Goal: Transaction & Acquisition: Purchase product/service

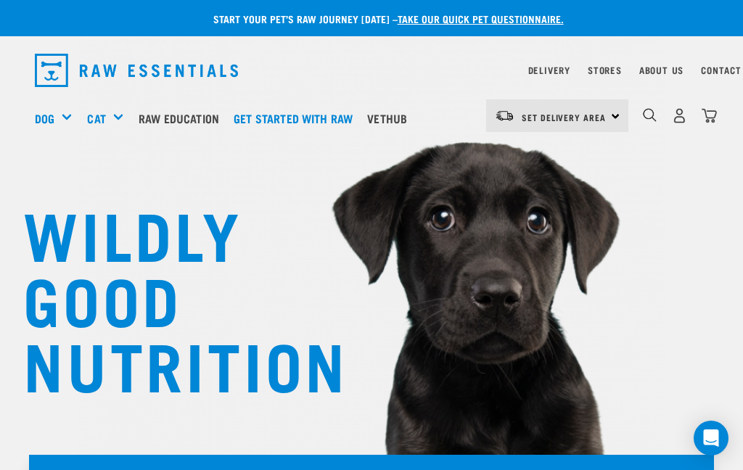
scroll to position [4, 0]
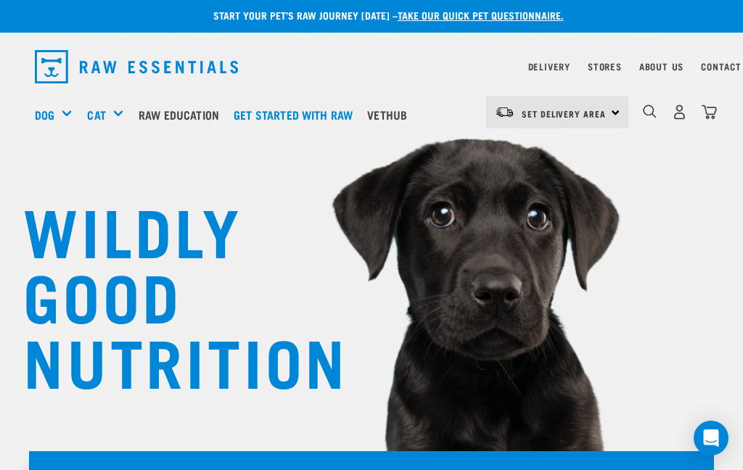
click at [0, 0] on div "Mixes & Minces" at bounding box center [0, 0] width 0 height 0
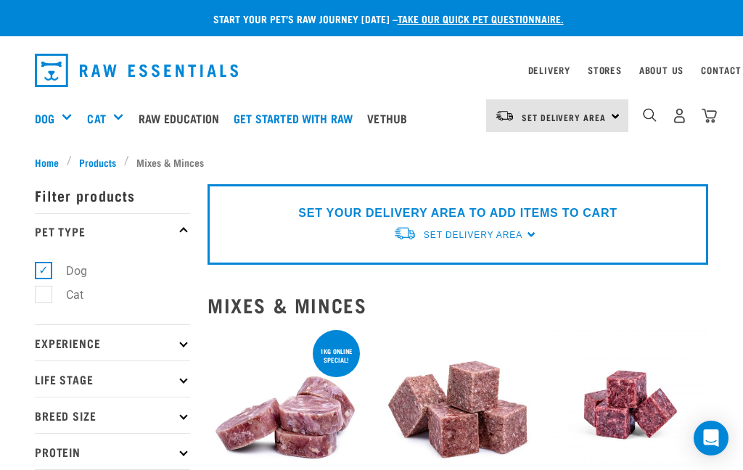
click at [649, 116] on img "dropdown navigation" at bounding box center [650, 115] width 14 height 14
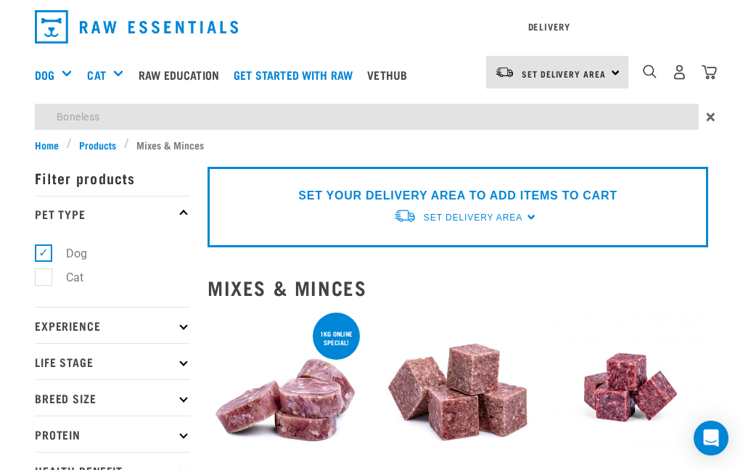
type input "Boneless"
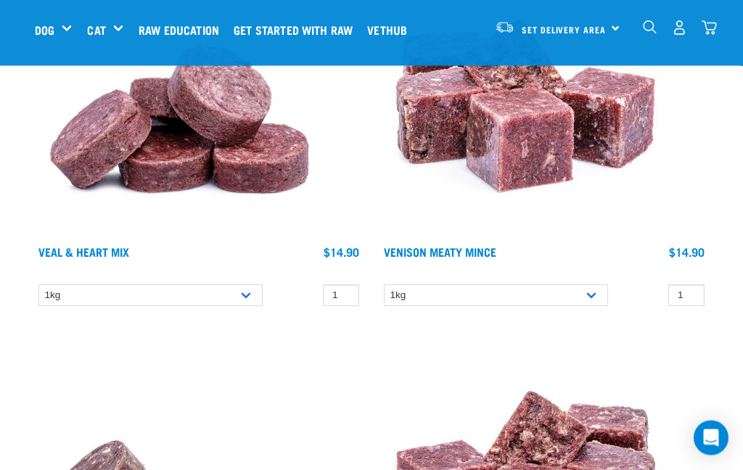
scroll to position [5331, 0]
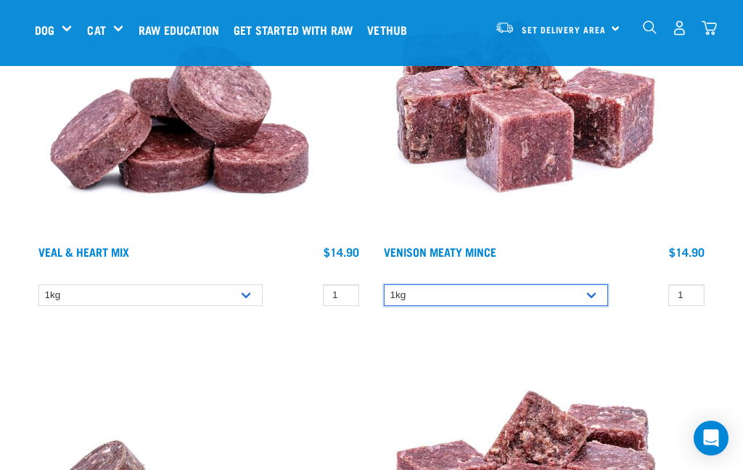
click at [590, 297] on select "1kg" at bounding box center [496, 296] width 224 height 22
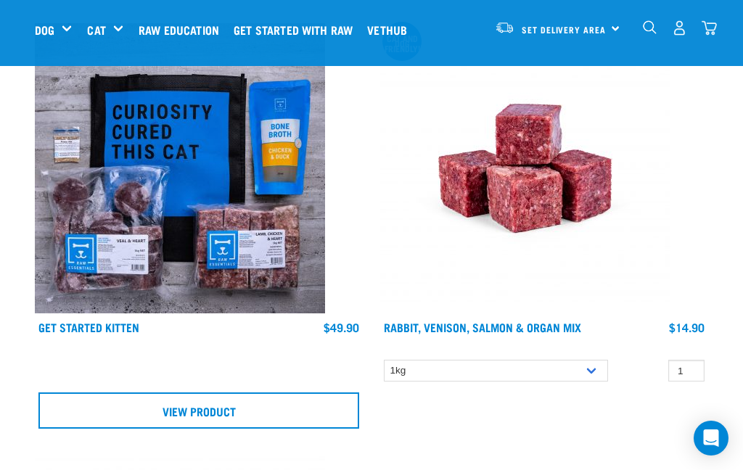
scroll to position [7229, 0]
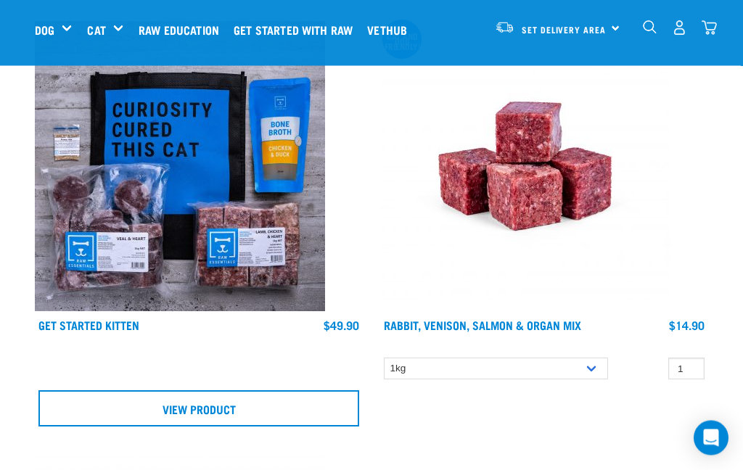
click at [527, 322] on link "Rabbit, Venison, Salmon & Organ Mix" at bounding box center [482, 325] width 197 height 7
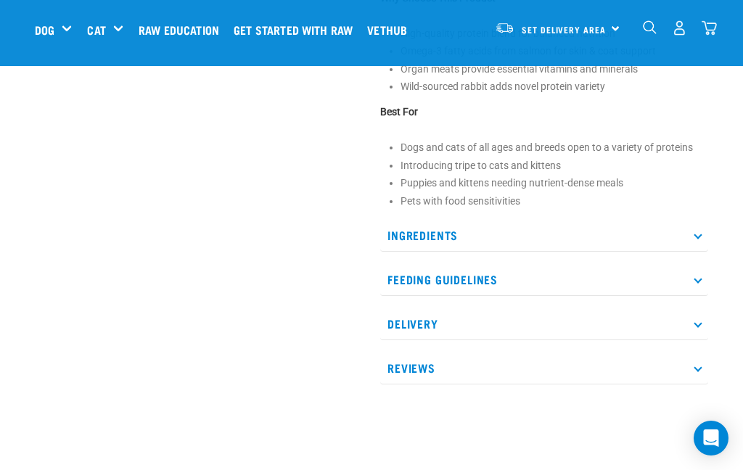
scroll to position [656, 0]
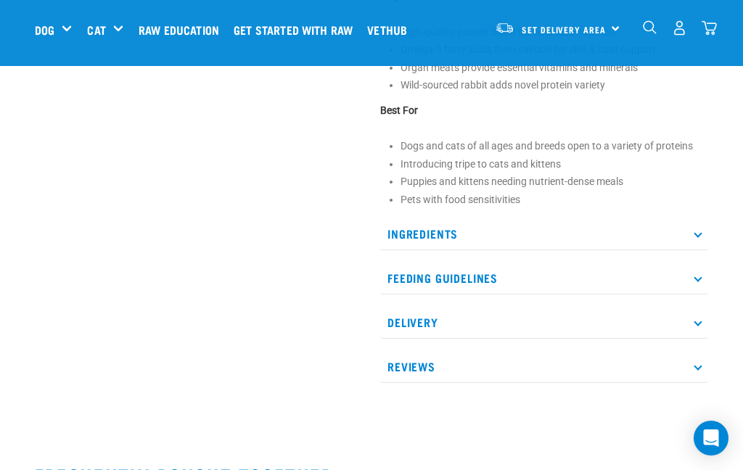
click at [696, 234] on icon at bounding box center [698, 233] width 8 height 8
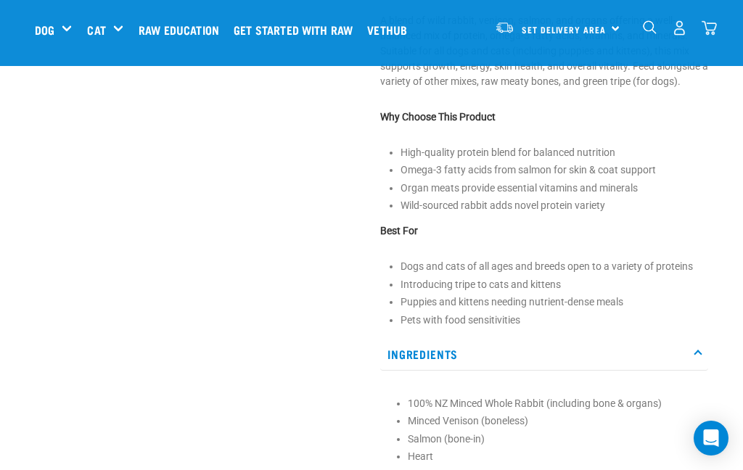
scroll to position [533, 0]
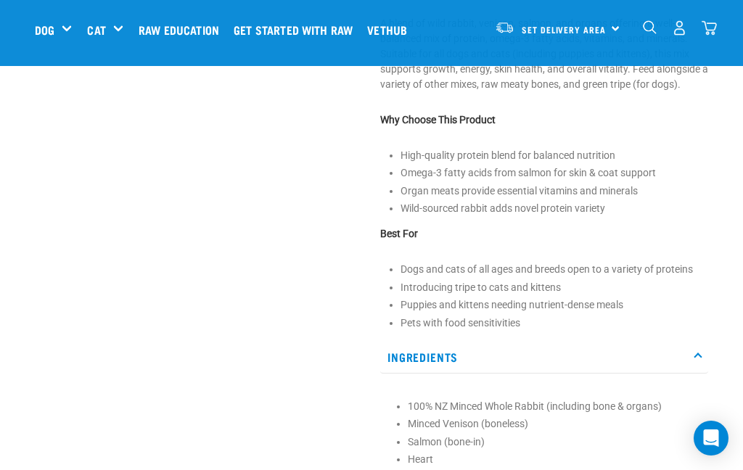
click at [62, 23] on div "Dog" at bounding box center [59, 30] width 49 height 58
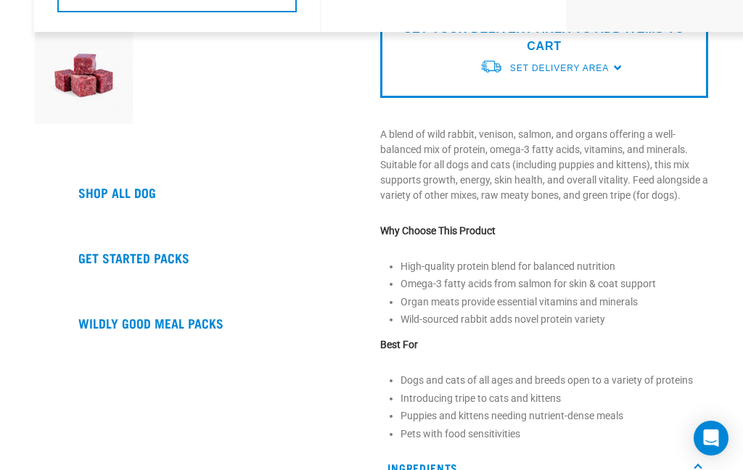
scroll to position [0, 0]
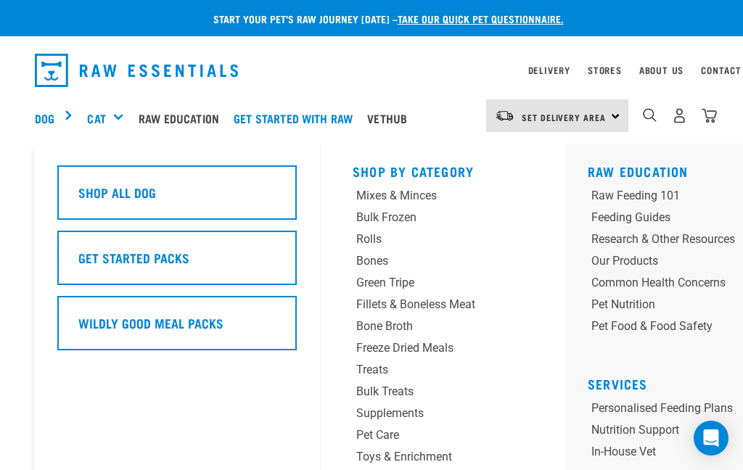
click at [53, 118] on link "Dog" at bounding box center [45, 118] width 20 height 17
click at [67, 120] on div "Dog" at bounding box center [59, 118] width 49 height 58
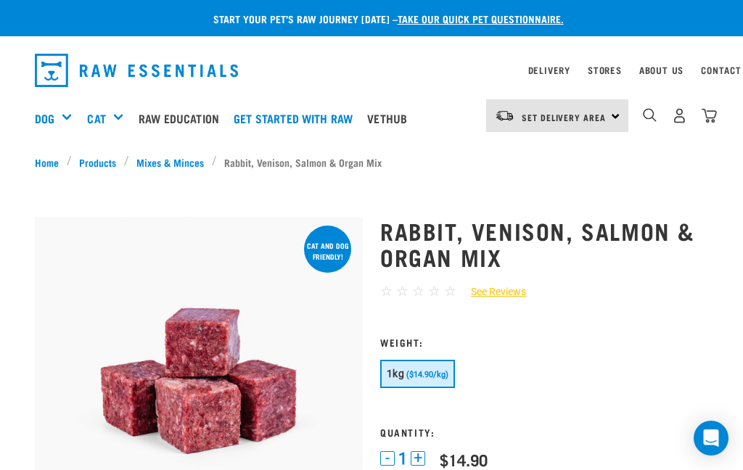
click at [0, 0] on div "Fillets & Boneless Meat" at bounding box center [0, 0] width 0 height 0
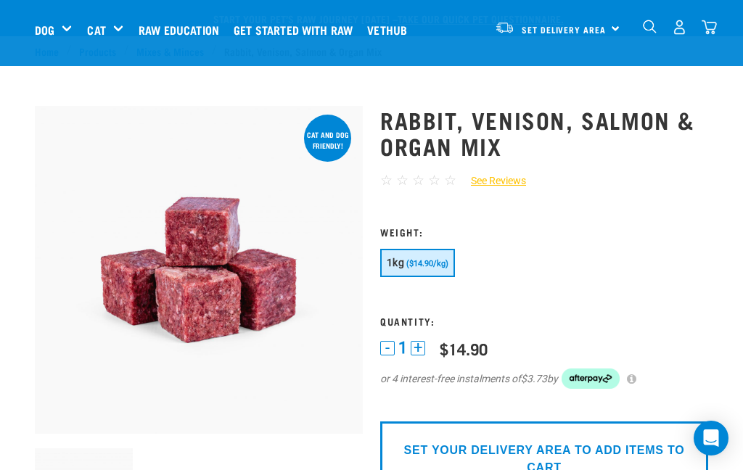
click at [0, 0] on div "Fillets & Boneless Meat" at bounding box center [0, 0] width 0 height 0
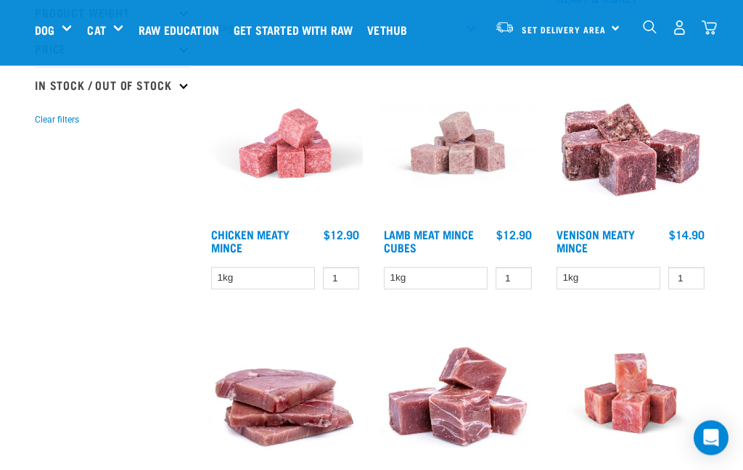
scroll to position [401, 0]
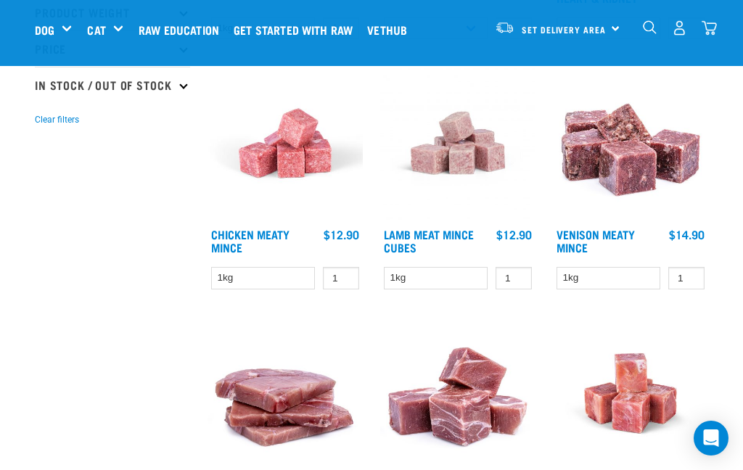
click at [634, 231] on link "Venison Meaty Mince" at bounding box center [596, 241] width 78 height 20
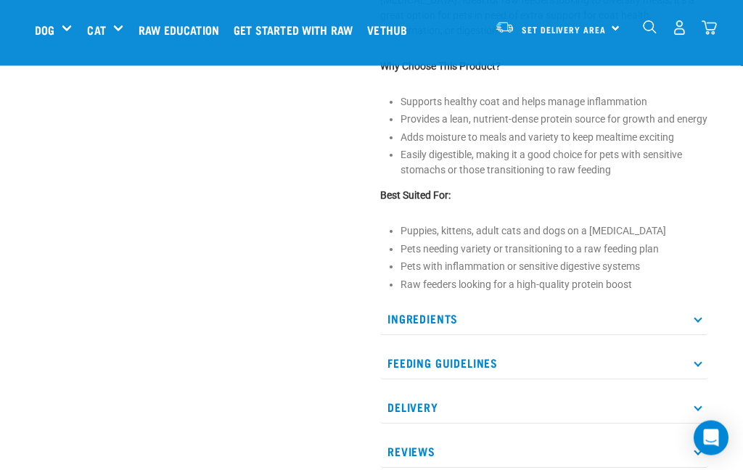
scroll to position [562, 0]
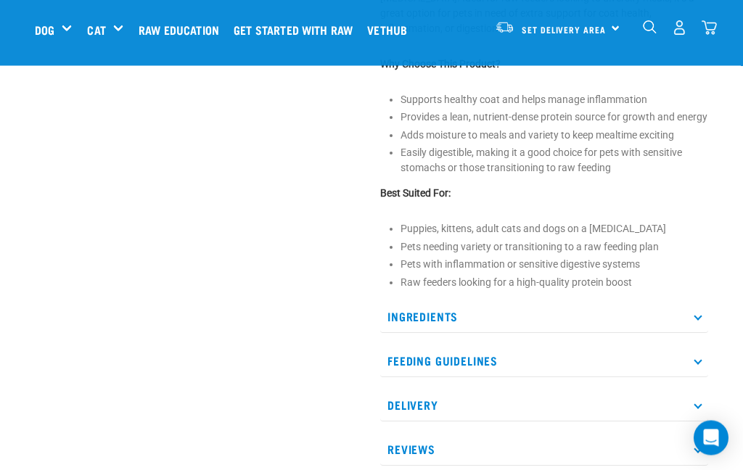
click at [702, 301] on p "Ingredients" at bounding box center [544, 317] width 328 height 33
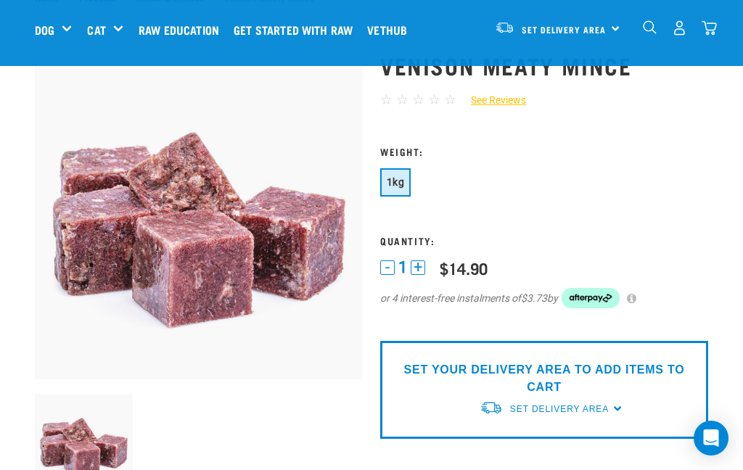
scroll to position [0, 0]
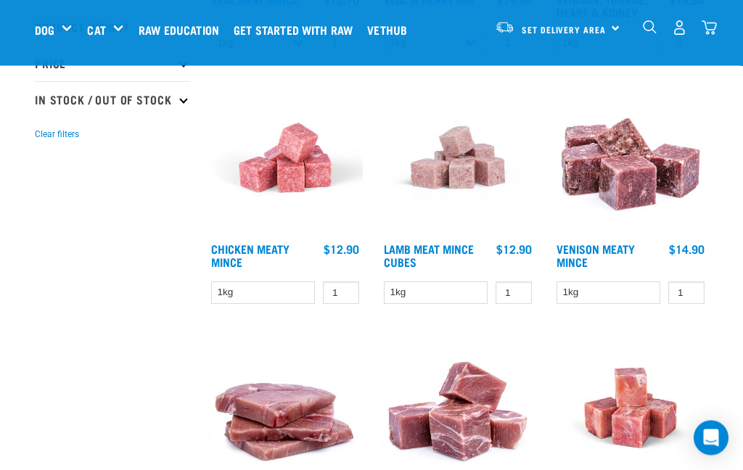
scroll to position [341, 0]
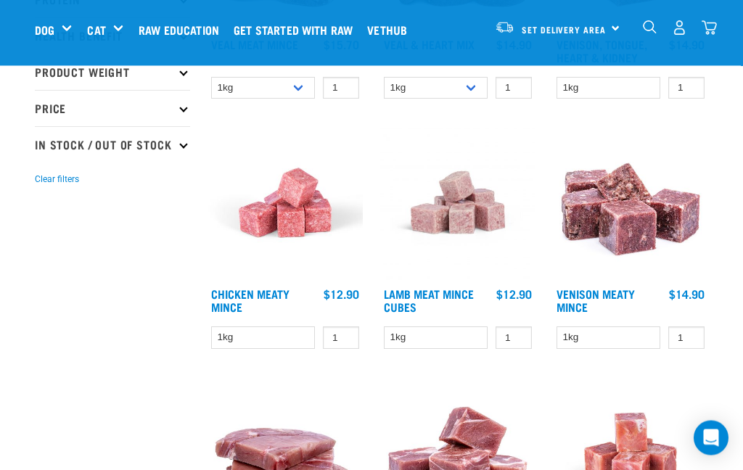
click at [183, 147] on p "In Stock / Out Of Stock" at bounding box center [112, 145] width 155 height 36
